Goal: Book appointment/travel/reservation

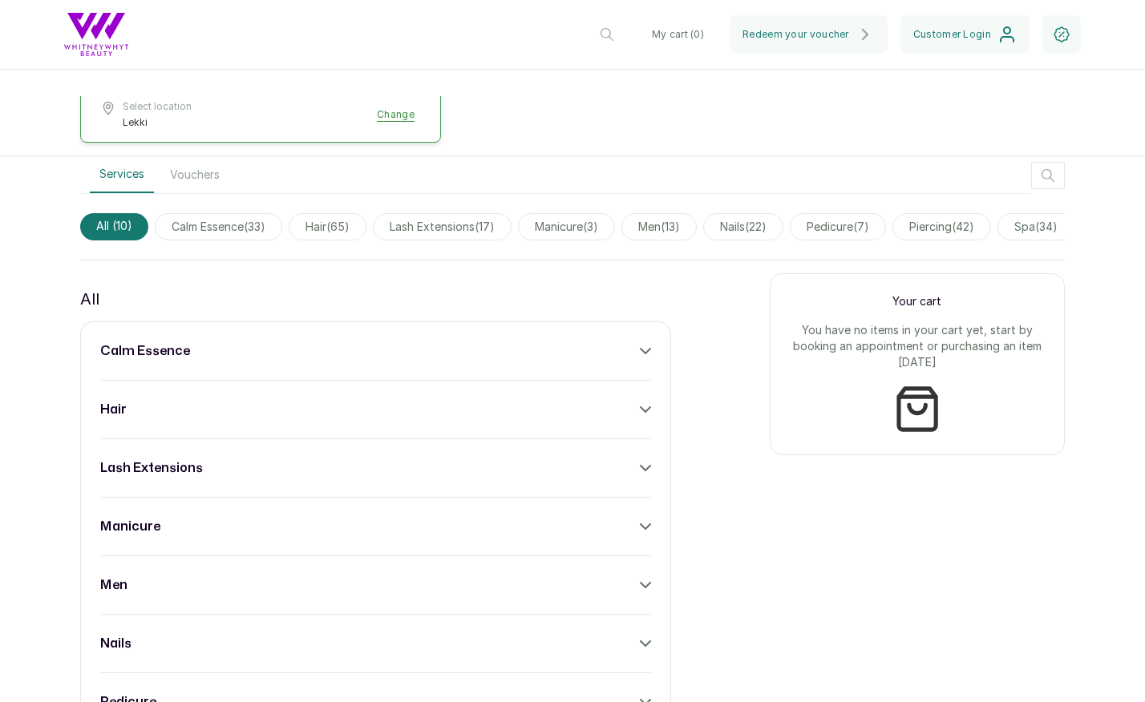
scroll to position [584, 0]
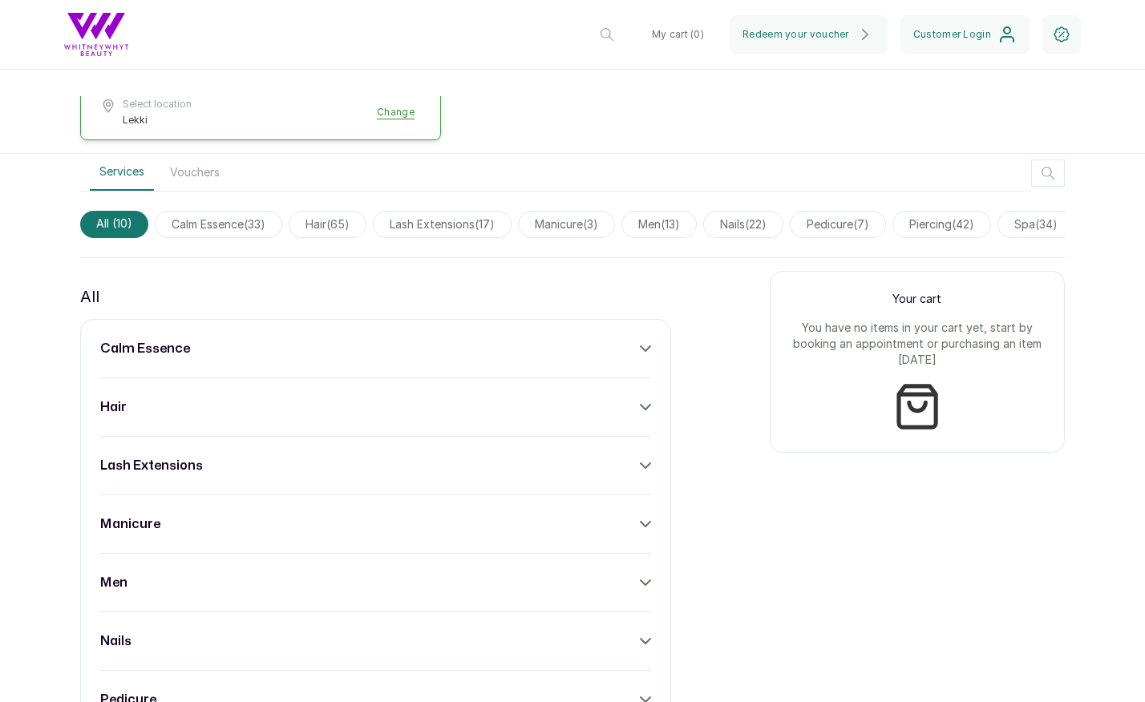
click at [627, 339] on div "calm essence" at bounding box center [375, 348] width 551 height 19
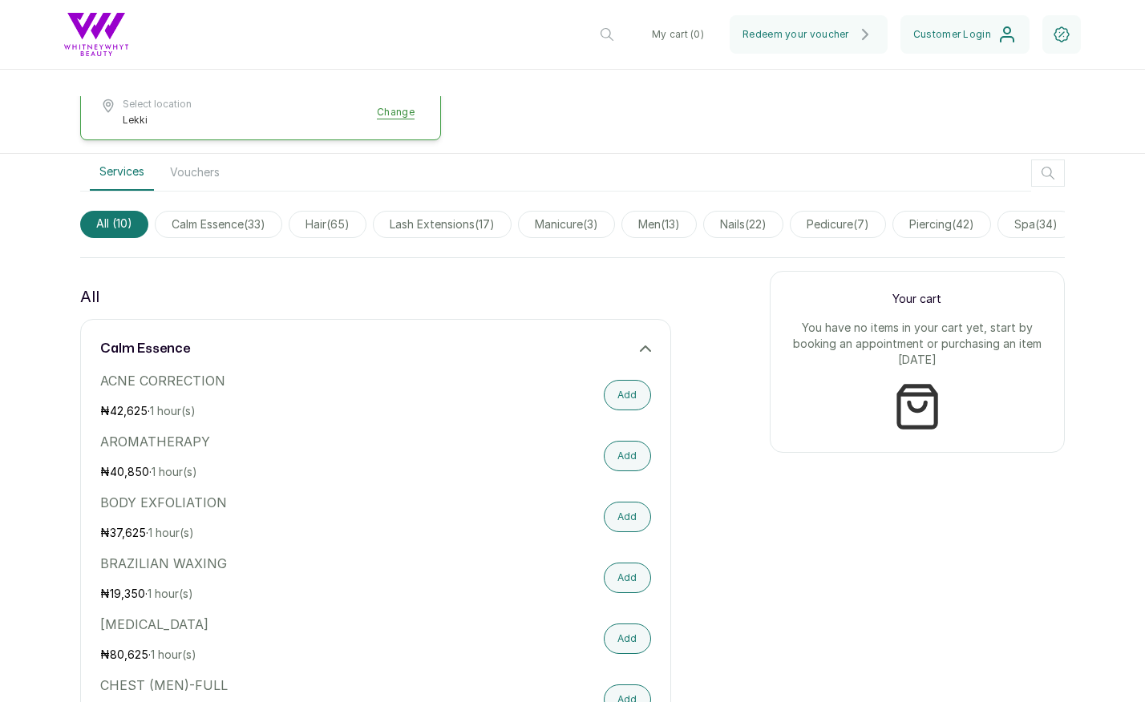
click at [637, 339] on div "calm essence" at bounding box center [375, 348] width 551 height 19
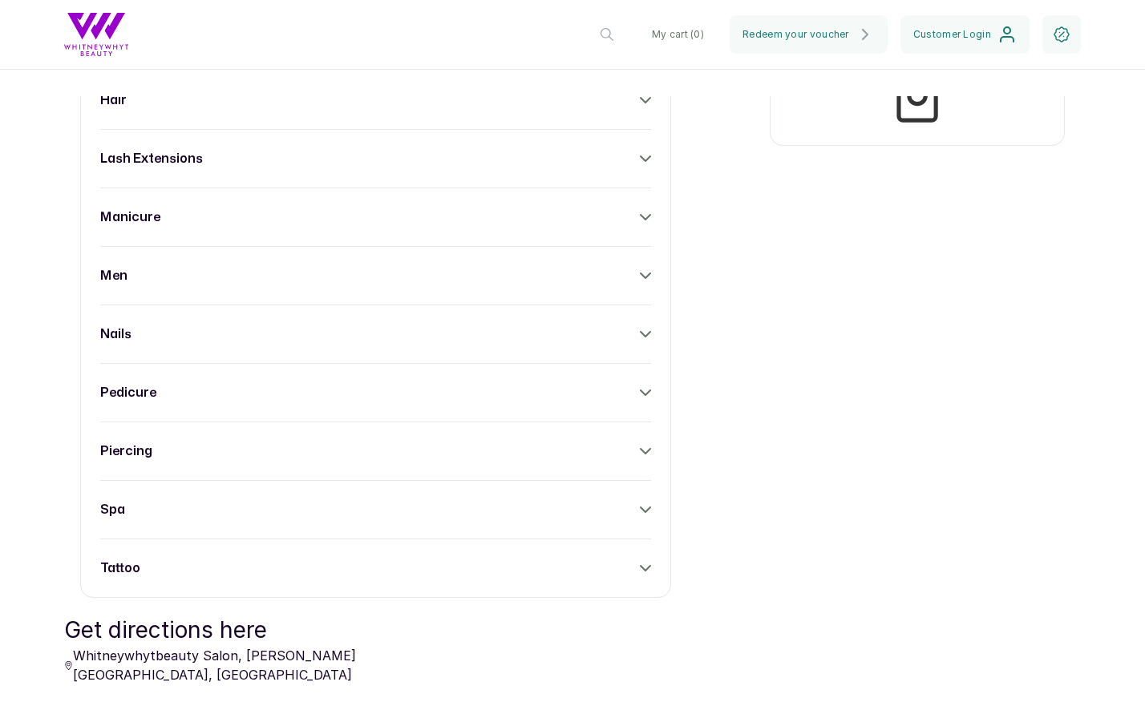
scroll to position [893, 0]
click at [644, 503] on icon at bounding box center [645, 508] width 11 height 11
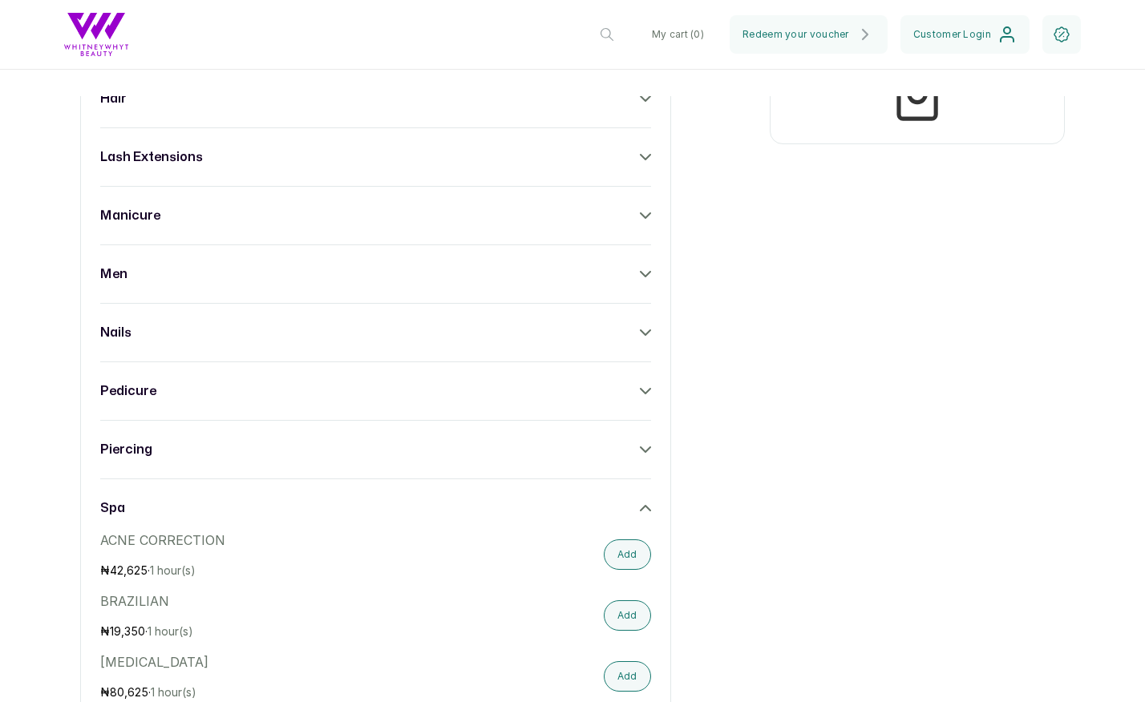
click at [645, 444] on icon at bounding box center [645, 449] width 11 height 11
click at [642, 386] on icon at bounding box center [645, 391] width 11 height 11
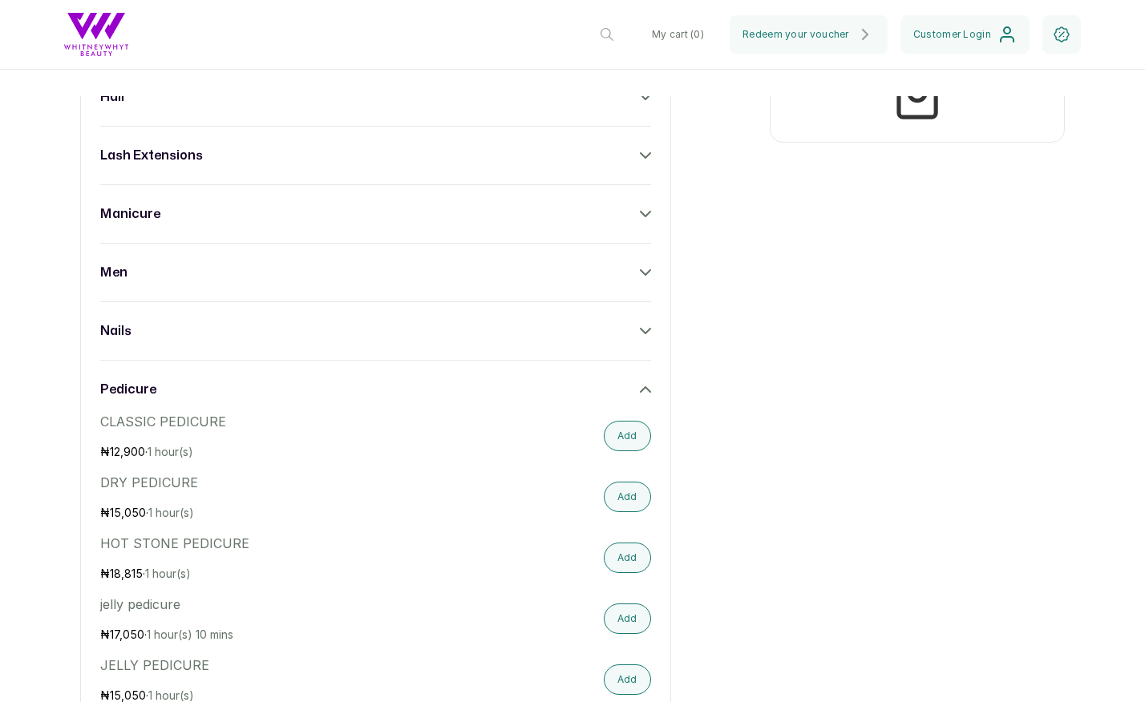
scroll to position [860, 0]
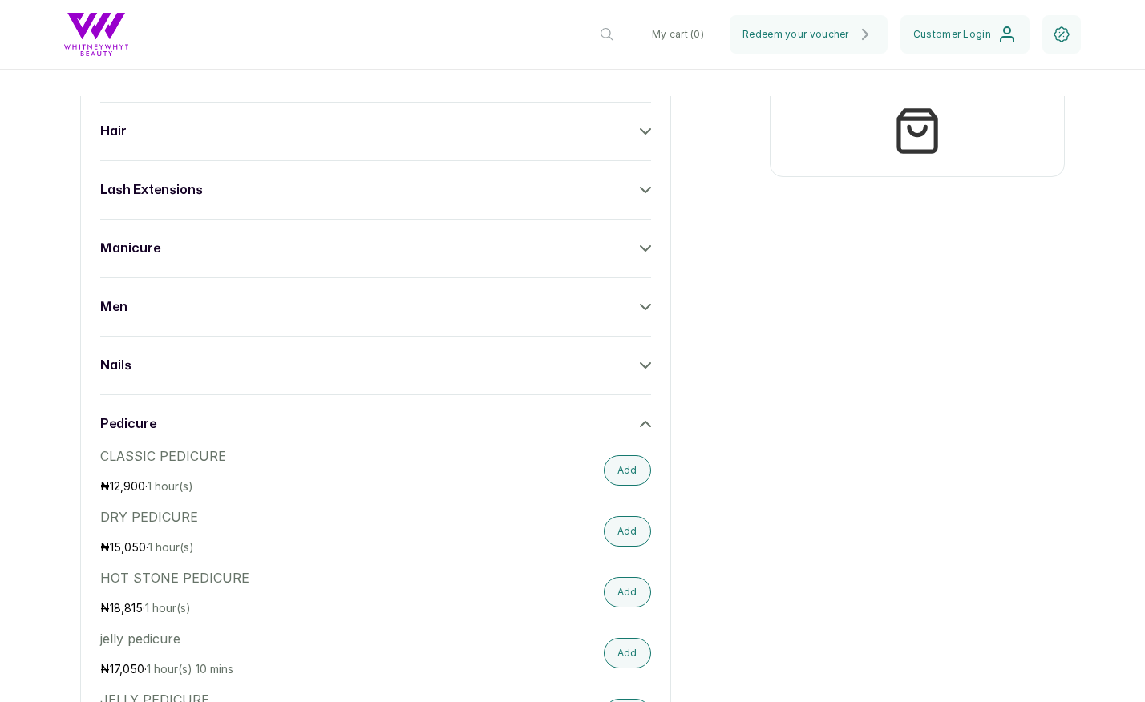
click at [644, 356] on div "nails" at bounding box center [375, 365] width 551 height 19
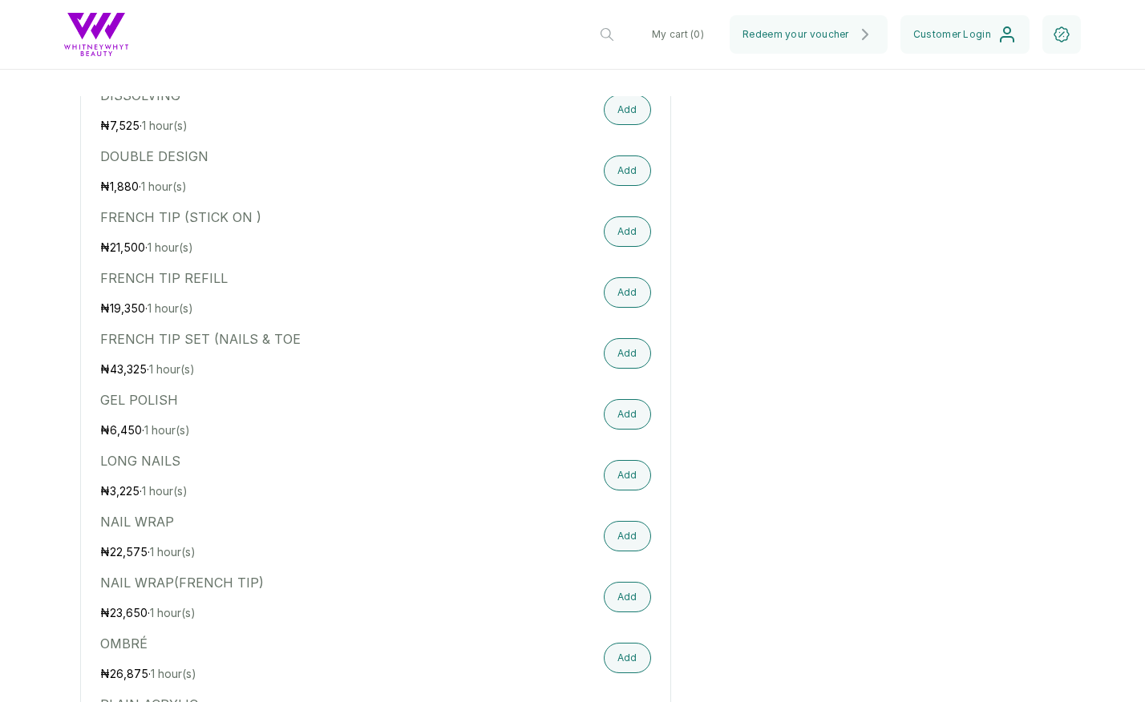
scroll to position [1468, 0]
click at [636, 398] on button "Add" at bounding box center [627, 413] width 47 height 30
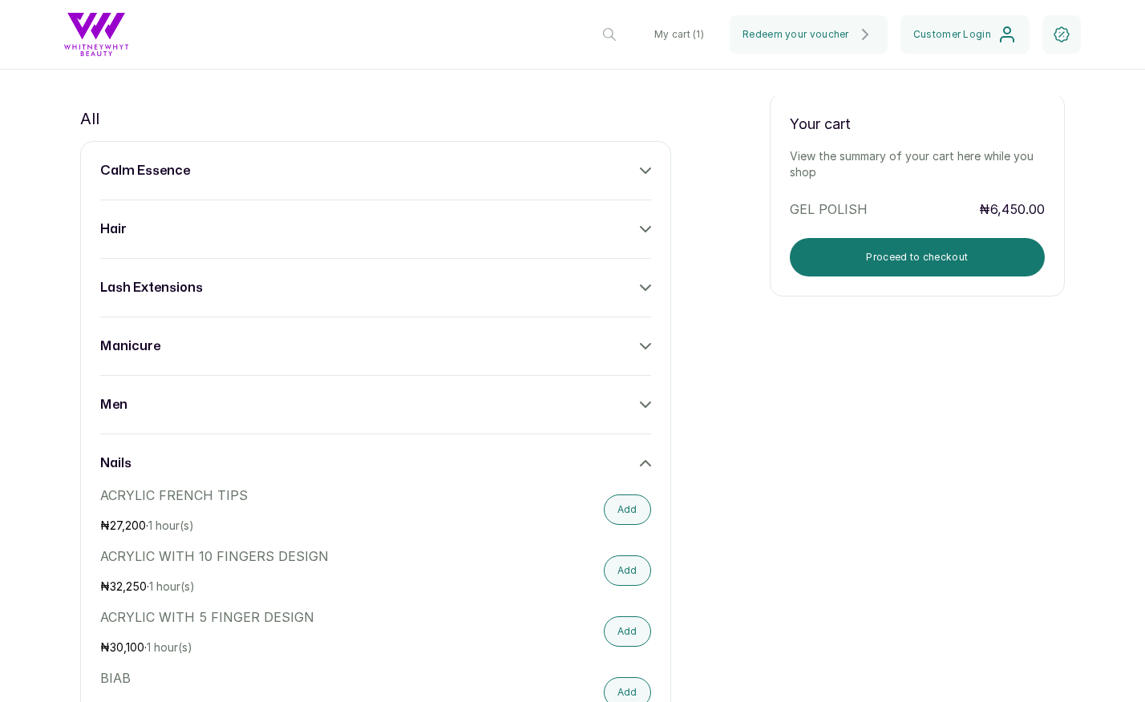
scroll to position [723, 0]
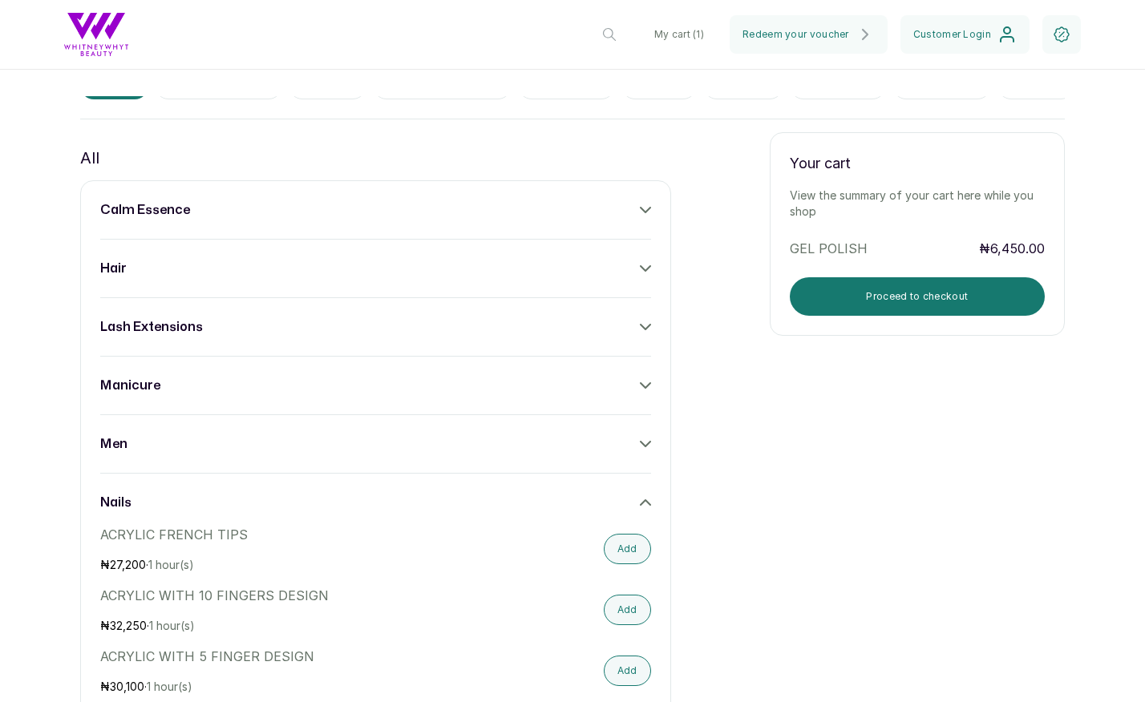
click at [144, 317] on h3 "lash extensions" at bounding box center [151, 326] width 103 height 19
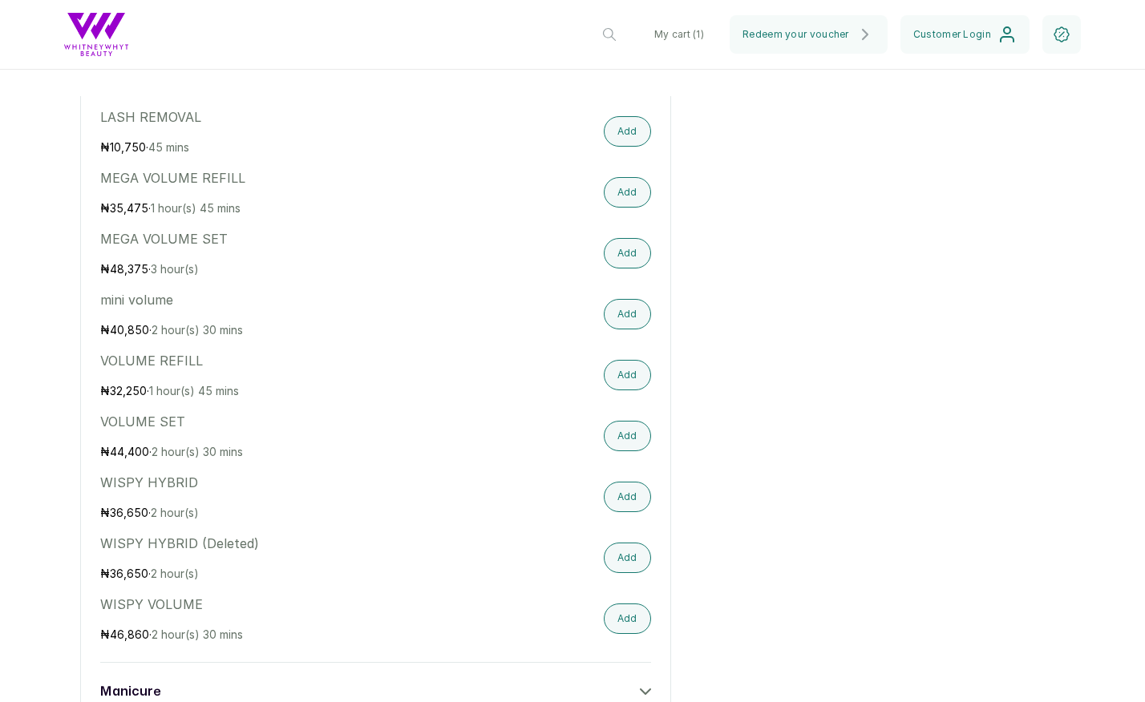
scroll to position [1481, 0]
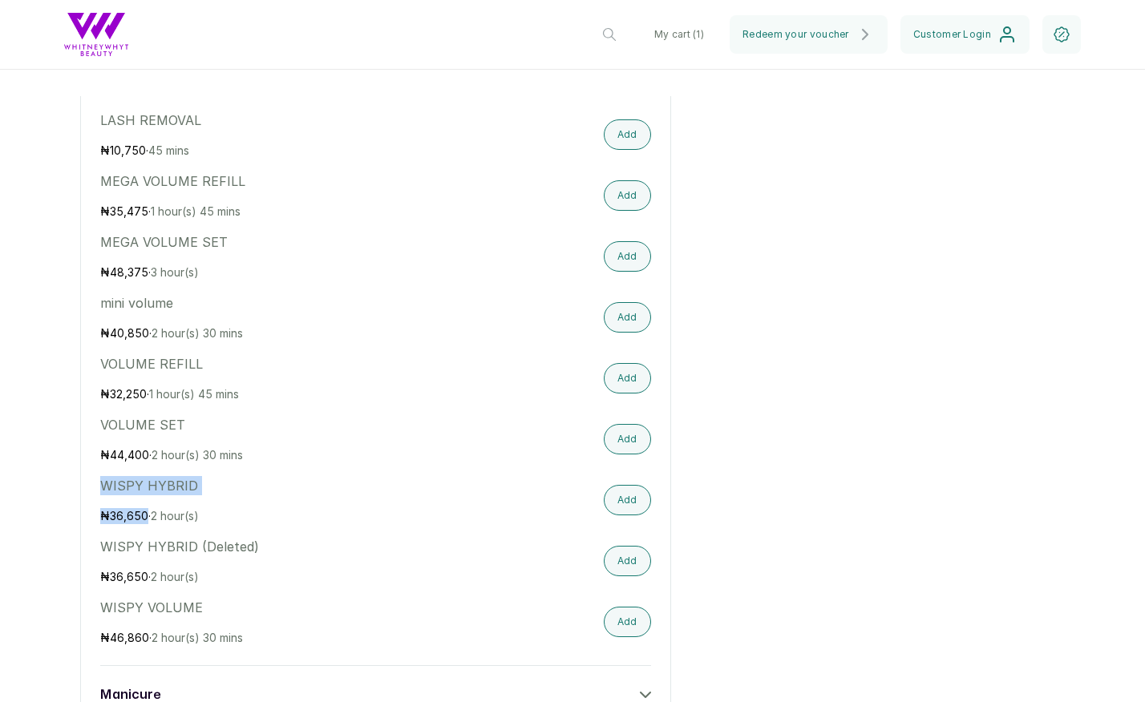
drag, startPoint x: 103, startPoint y: 470, endPoint x: 145, endPoint y: 498, distance: 50.2
click at [145, 498] on div "WISPY HYBRID ₦ 36,650 · 2 hour(s)" at bounding box center [293, 500] width 386 height 48
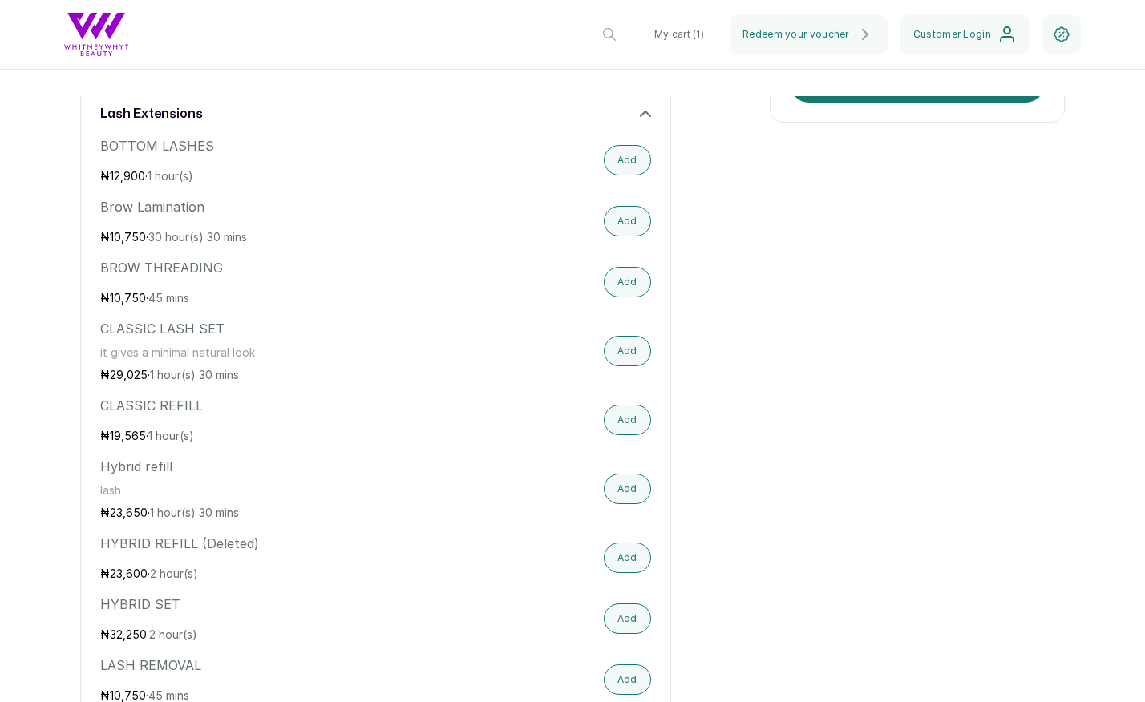
scroll to position [928, 0]
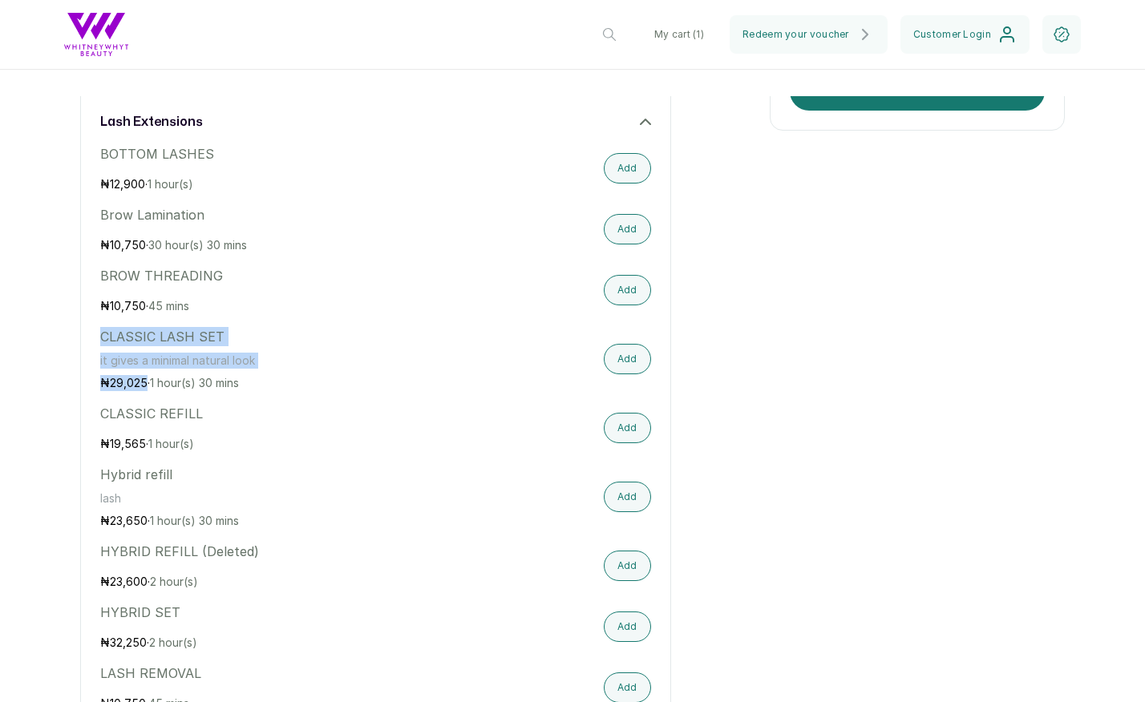
drag, startPoint x: 99, startPoint y: 321, endPoint x: 144, endPoint y: 365, distance: 63.5
click at [634, 344] on button "Add" at bounding box center [627, 359] width 47 height 30
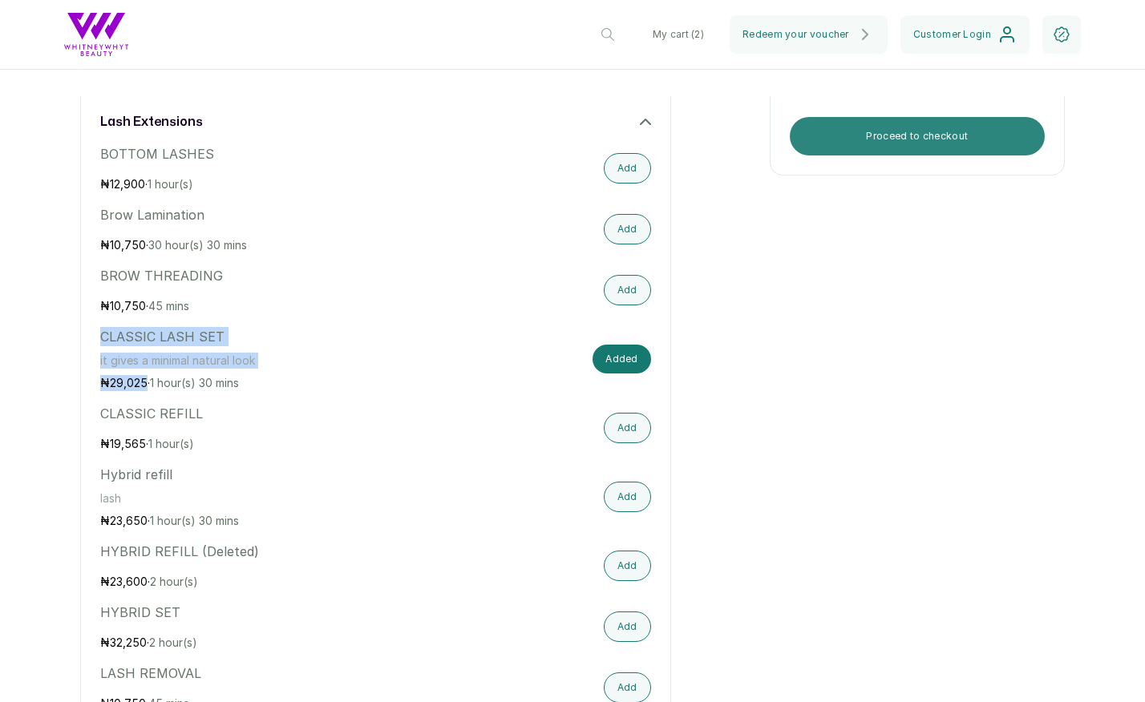
click at [853, 117] on button "Proceed to checkout" at bounding box center [916, 136] width 255 height 38
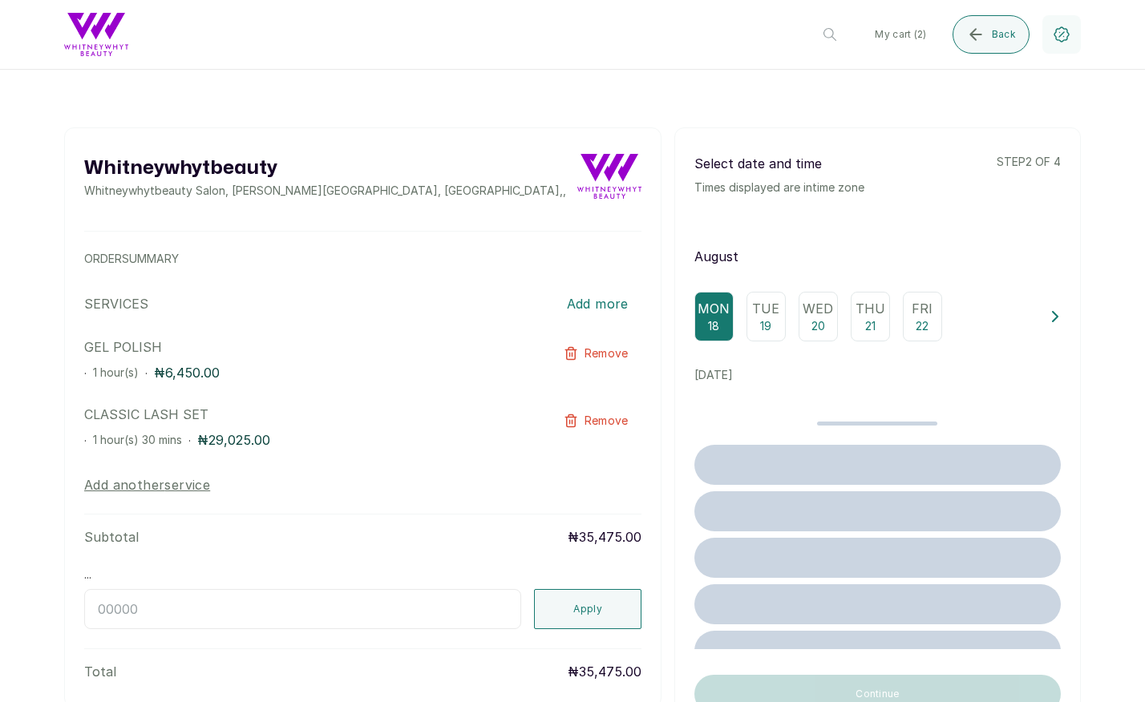
scroll to position [0, 0]
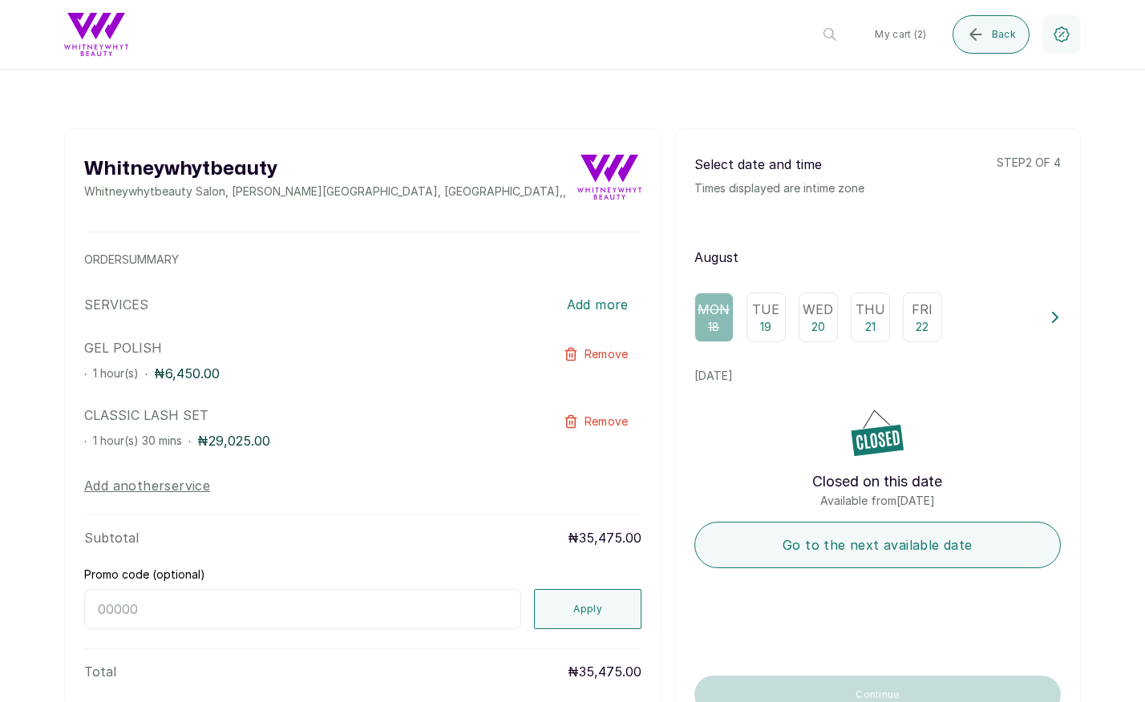
click at [874, 317] on p "Thu" at bounding box center [870, 309] width 30 height 19
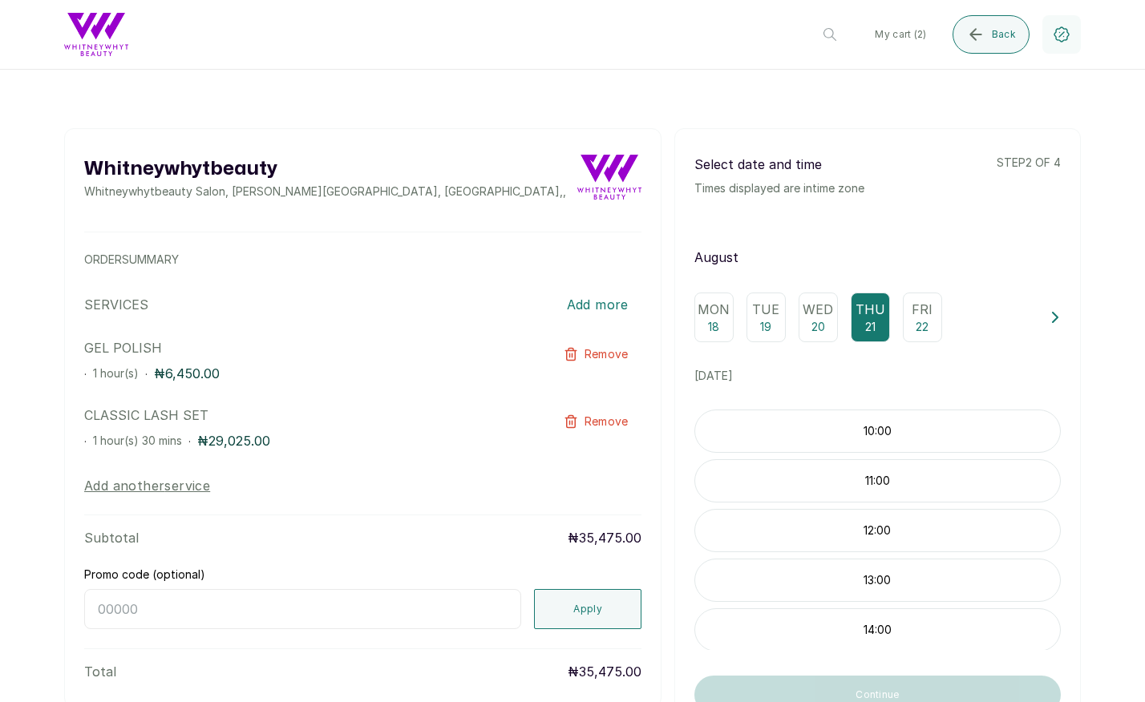
scroll to position [42, 0]
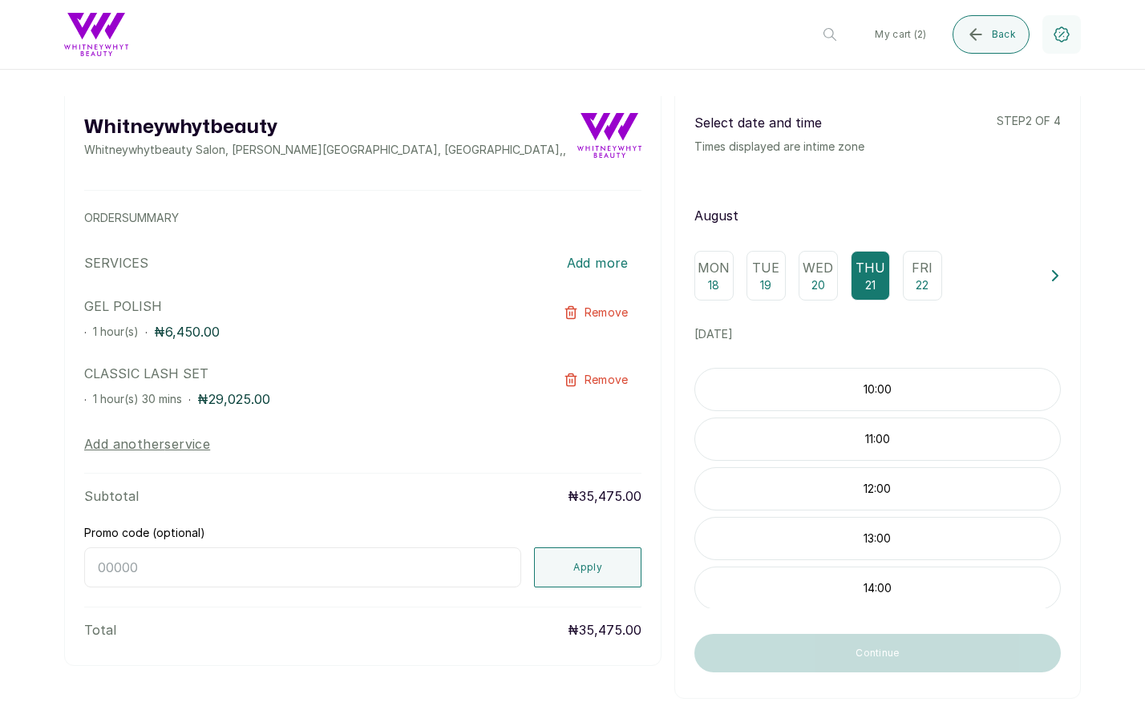
click at [934, 281] on div "Fri 22" at bounding box center [921, 276] width 39 height 50
